Goal: Task Accomplishment & Management: Manage account settings

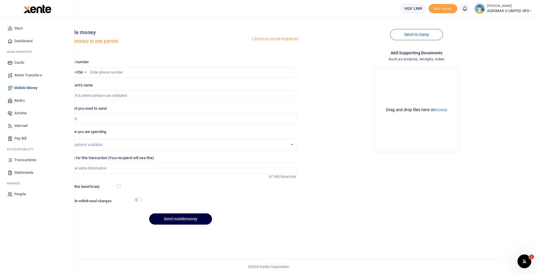
click at [20, 42] on span "Dashboard" at bounding box center [23, 41] width 18 height 6
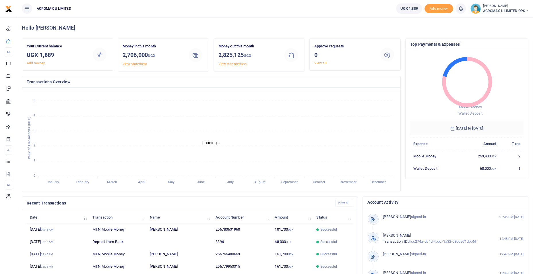
scroll to position [5, 5]
click at [525, 10] on icon at bounding box center [526, 11] width 3 height 4
click at [508, 22] on link "Switch accounts" at bounding box center [506, 21] width 45 height 8
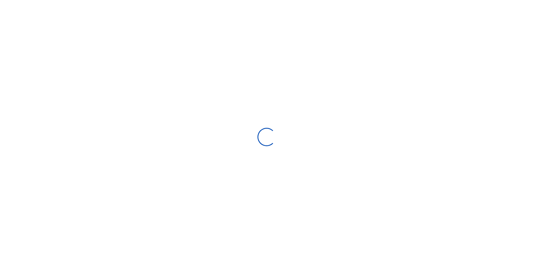
scroll to position [86, 109]
